Goal: Task Accomplishment & Management: Manage account settings

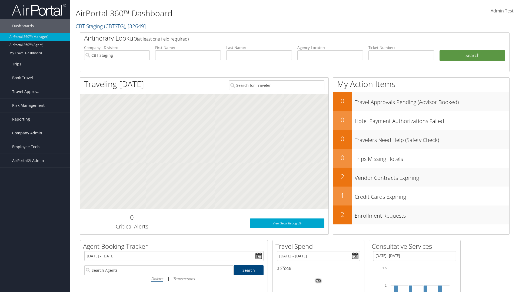
click at [35, 133] on span "Company Admin" at bounding box center [27, 133] width 30 height 14
click at [0, 0] on link "People" at bounding box center [0, 0] width 0 height 0
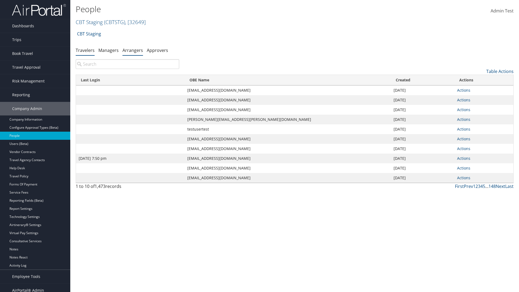
click at [133, 50] on link "Arrangers" at bounding box center [133, 50] width 21 height 6
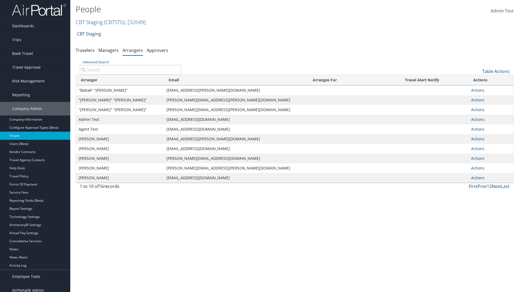
click at [130, 70] on input "Advanced Search" at bounding box center [130, 70] width 101 height 10
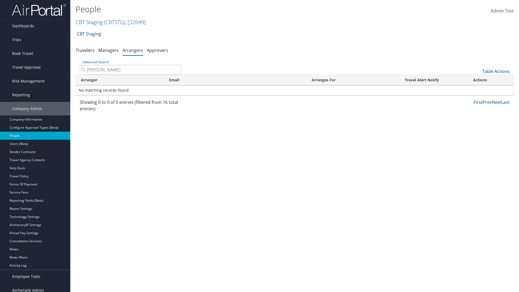
type input "AARON ADAMS"
click at [496, 71] on link "Table Actions" at bounding box center [496, 71] width 27 height 6
click at [478, 80] on link "Add An Arranger" at bounding box center [478, 79] width 71 height 9
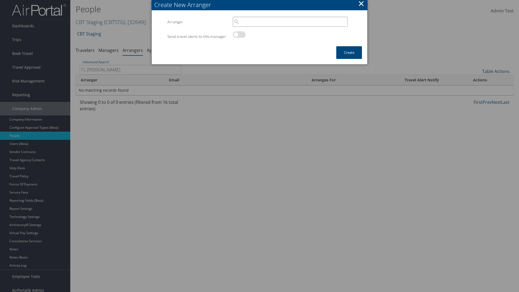
click at [290, 22] on input "search" at bounding box center [290, 22] width 115 height 10
type input "AARON ADAMS"
click at [349, 58] on button "Create" at bounding box center [350, 52] width 26 height 13
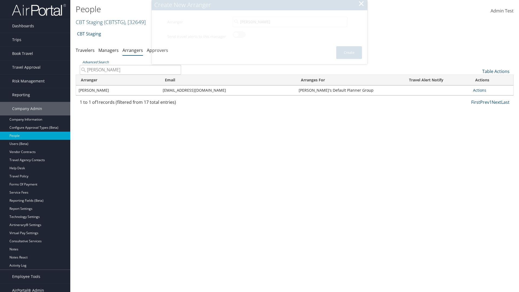
click at [130, 70] on input "AARON ADAMS" at bounding box center [130, 70] width 101 height 10
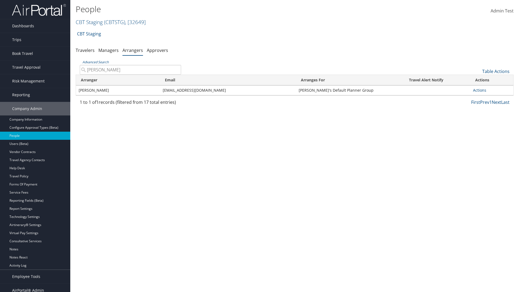
type input "AARON"
